Goal: Task Accomplishment & Management: Manage account settings

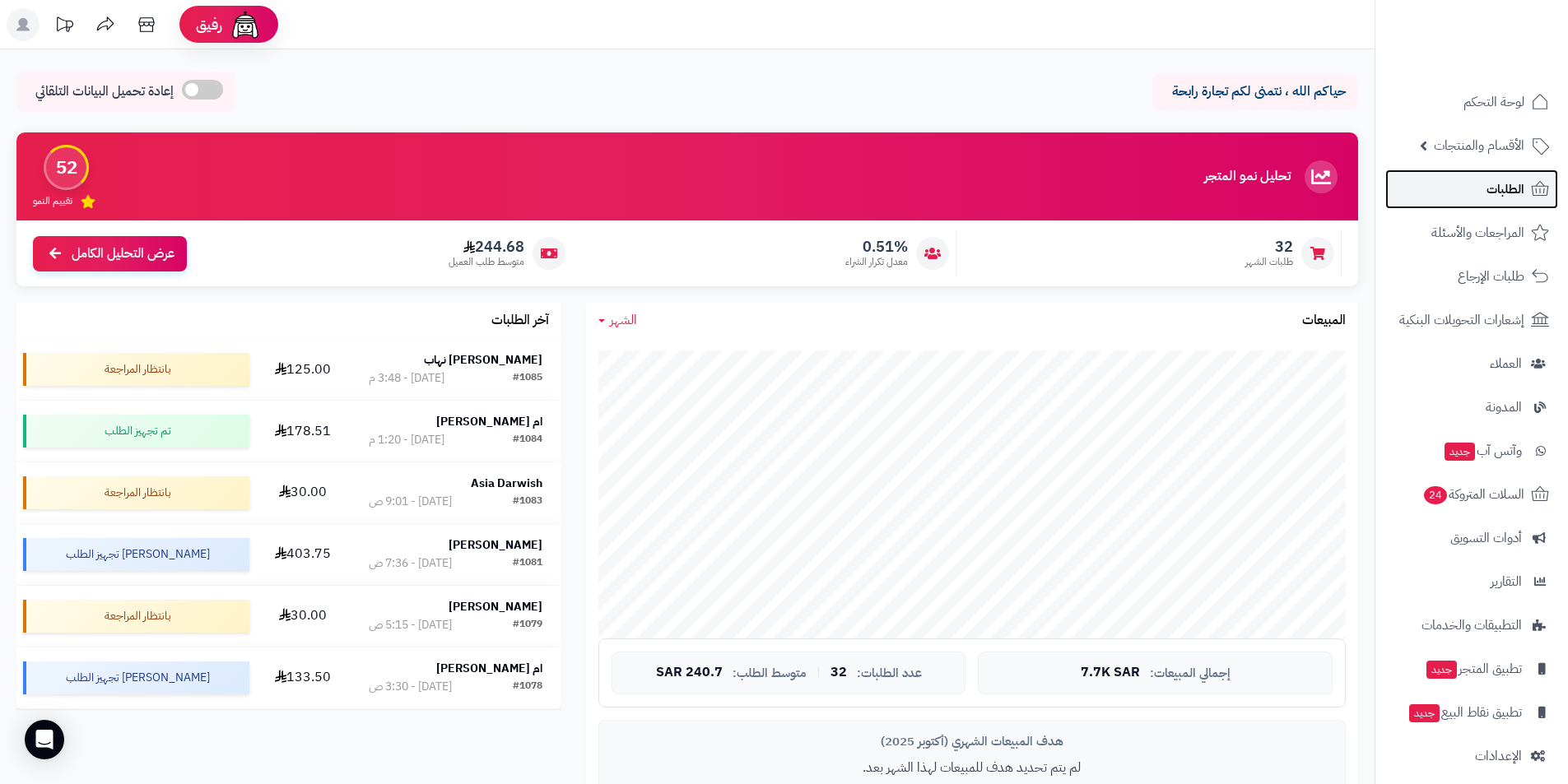
click at [1476, 181] on link "الطلبات" at bounding box center [1471, 189] width 173 height 39
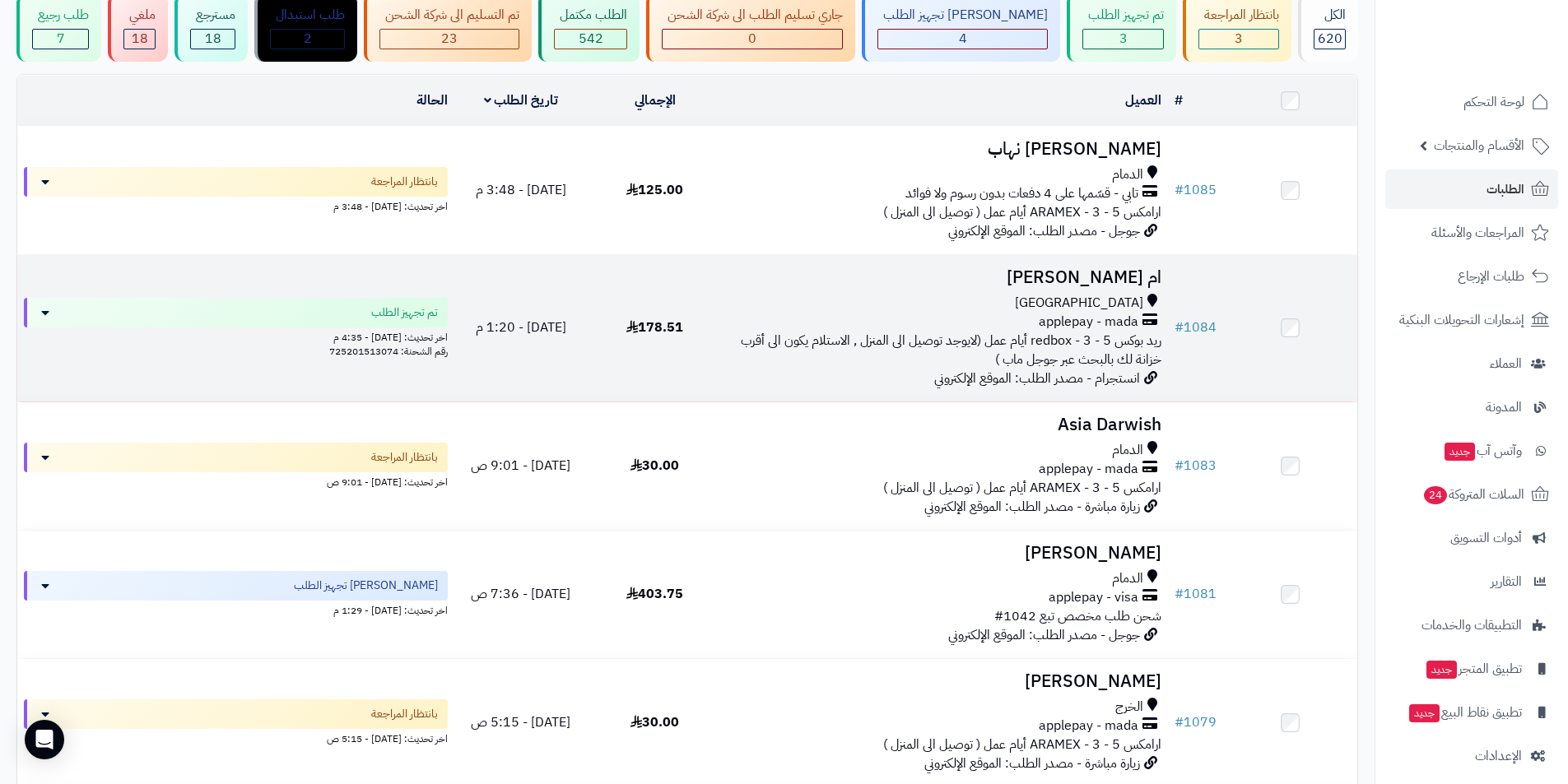
scroll to position [164, 0]
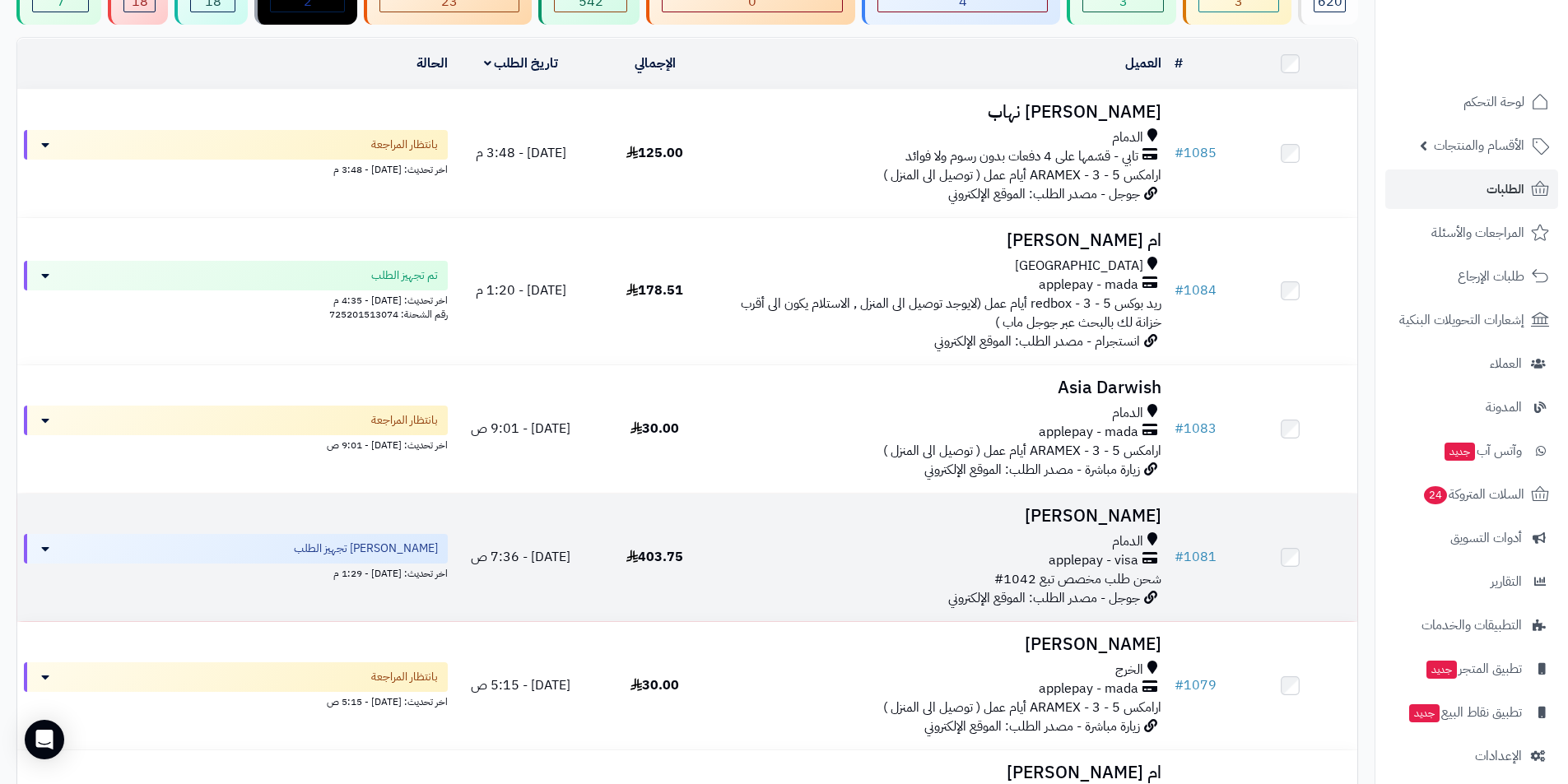
click at [1048, 511] on h3 "[PERSON_NAME]" at bounding box center [945, 516] width 433 height 19
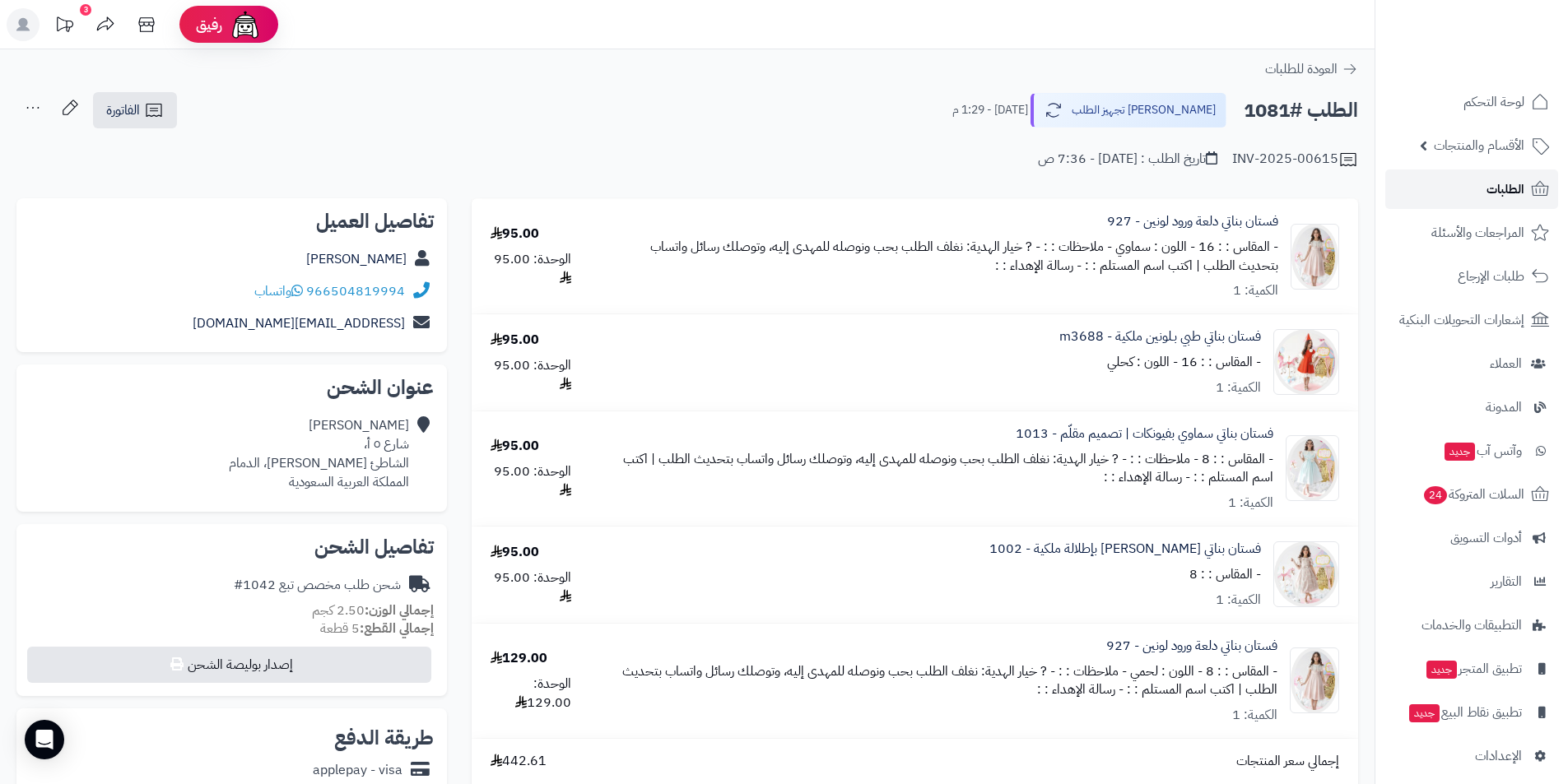
click at [1461, 191] on link "الطلبات" at bounding box center [1471, 189] width 173 height 39
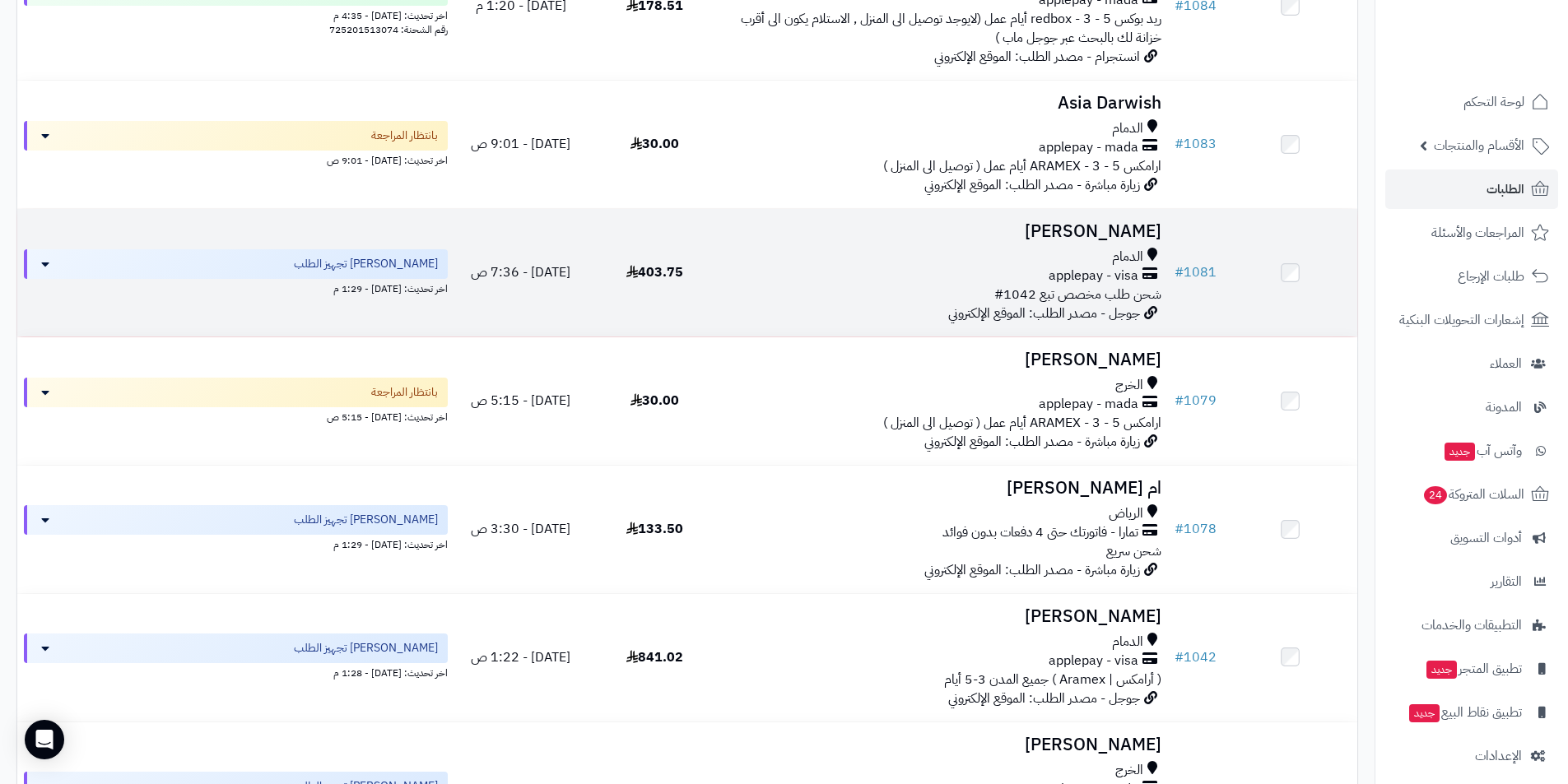
scroll to position [412, 0]
